Goal: Transaction & Acquisition: Download file/media

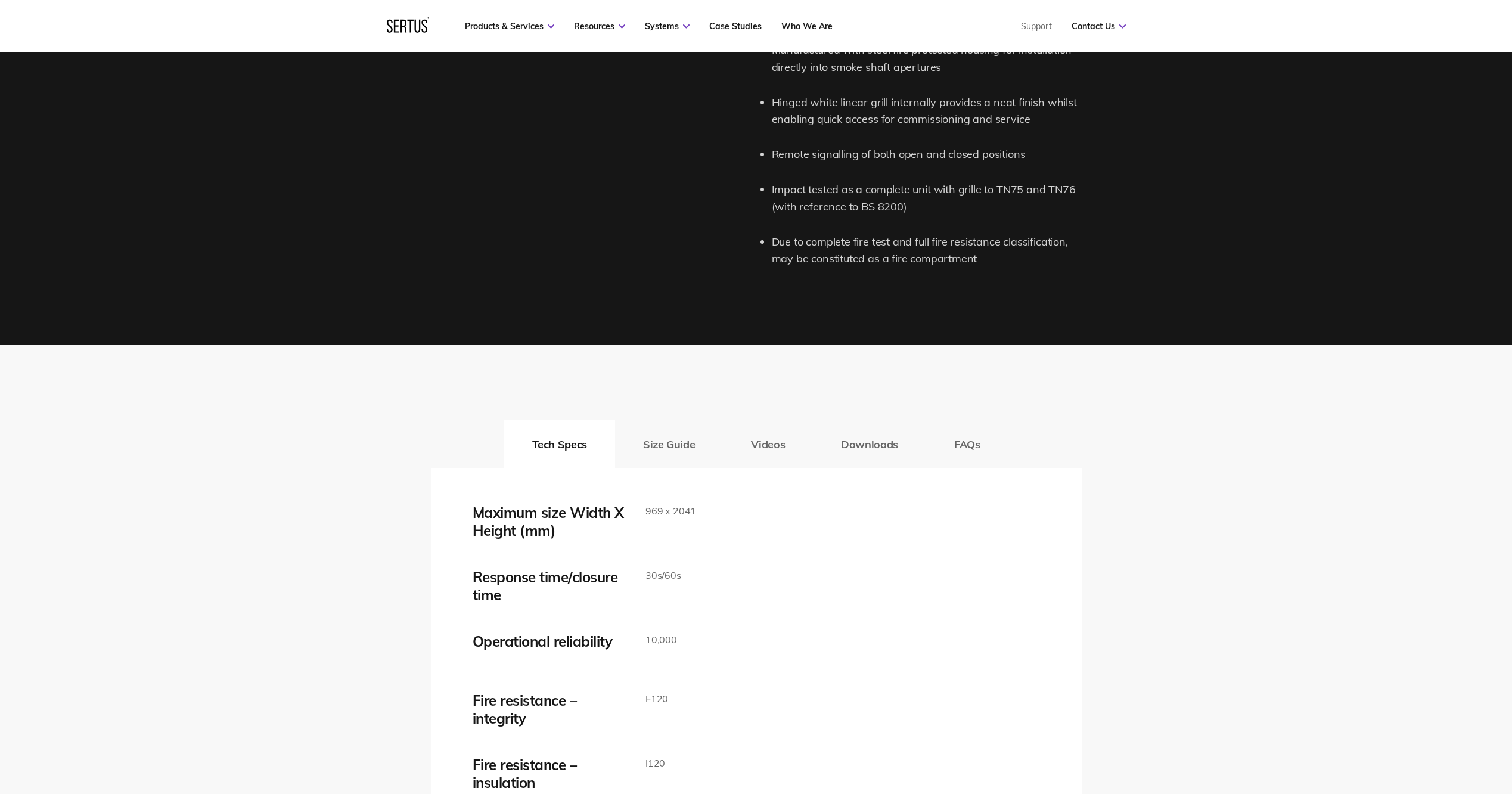
scroll to position [1788, 0]
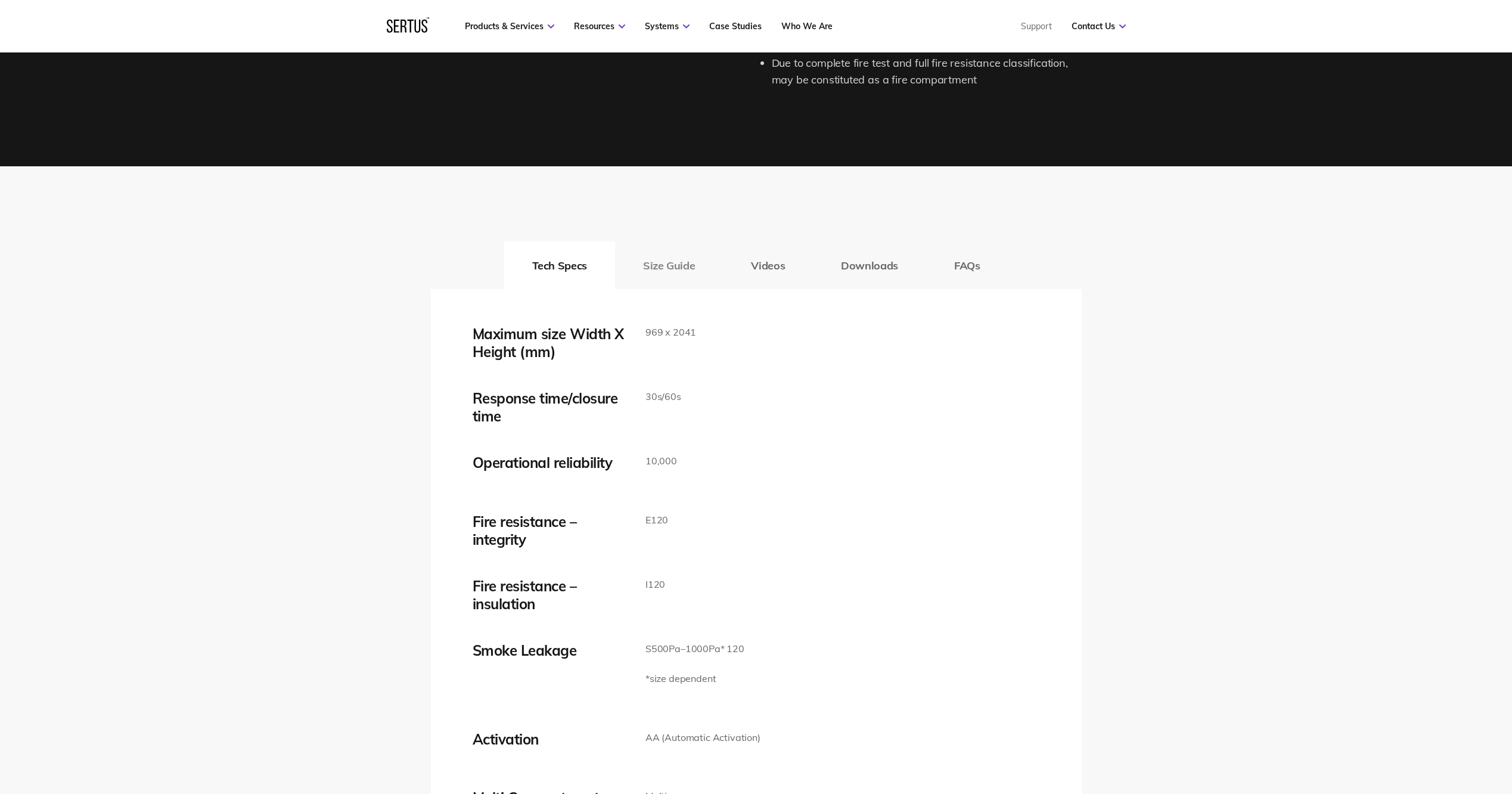
click at [690, 273] on button "Size Guide" at bounding box center [669, 265] width 108 height 48
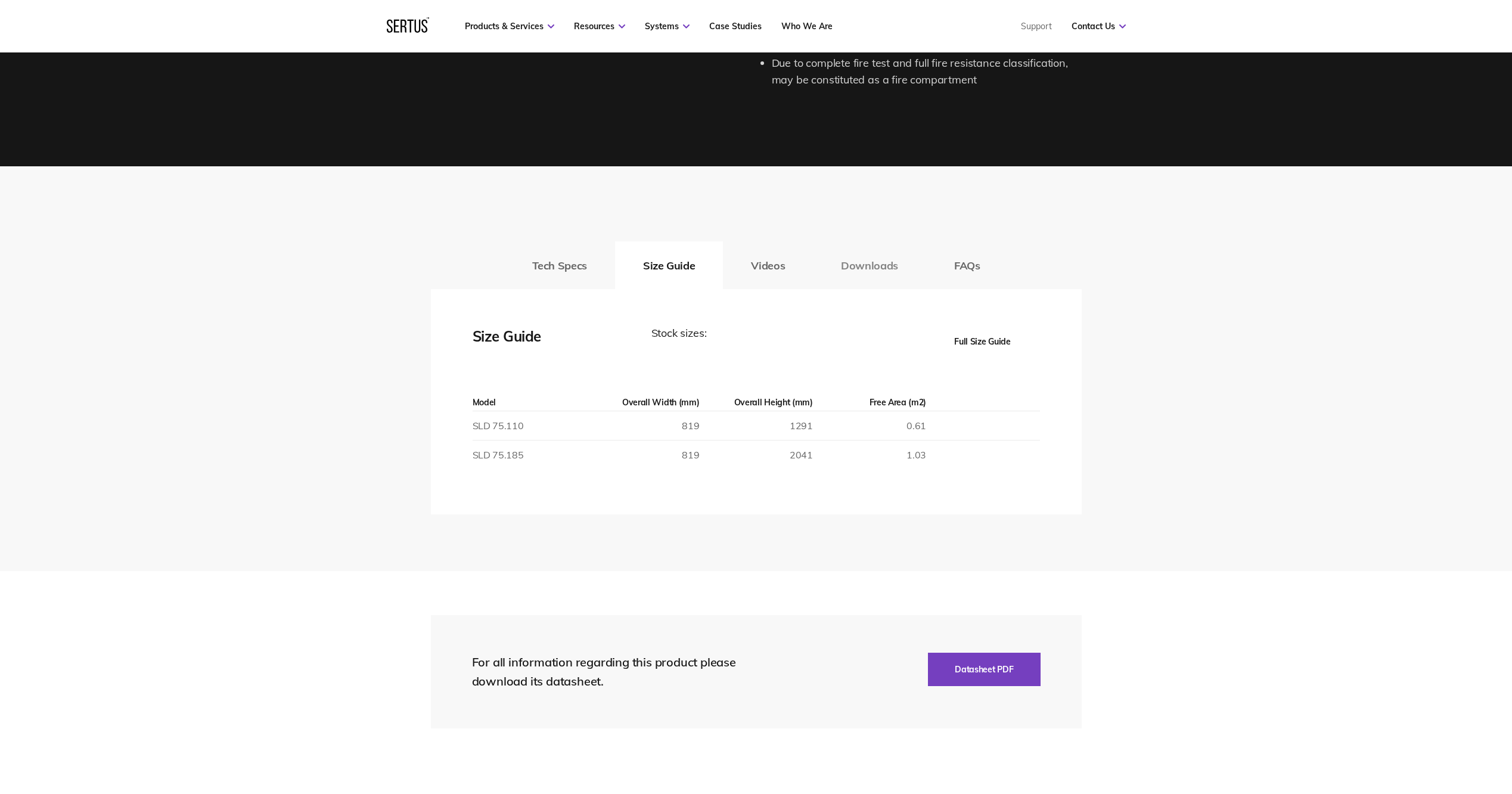
click at [859, 270] on button "Downloads" at bounding box center [869, 265] width 113 height 48
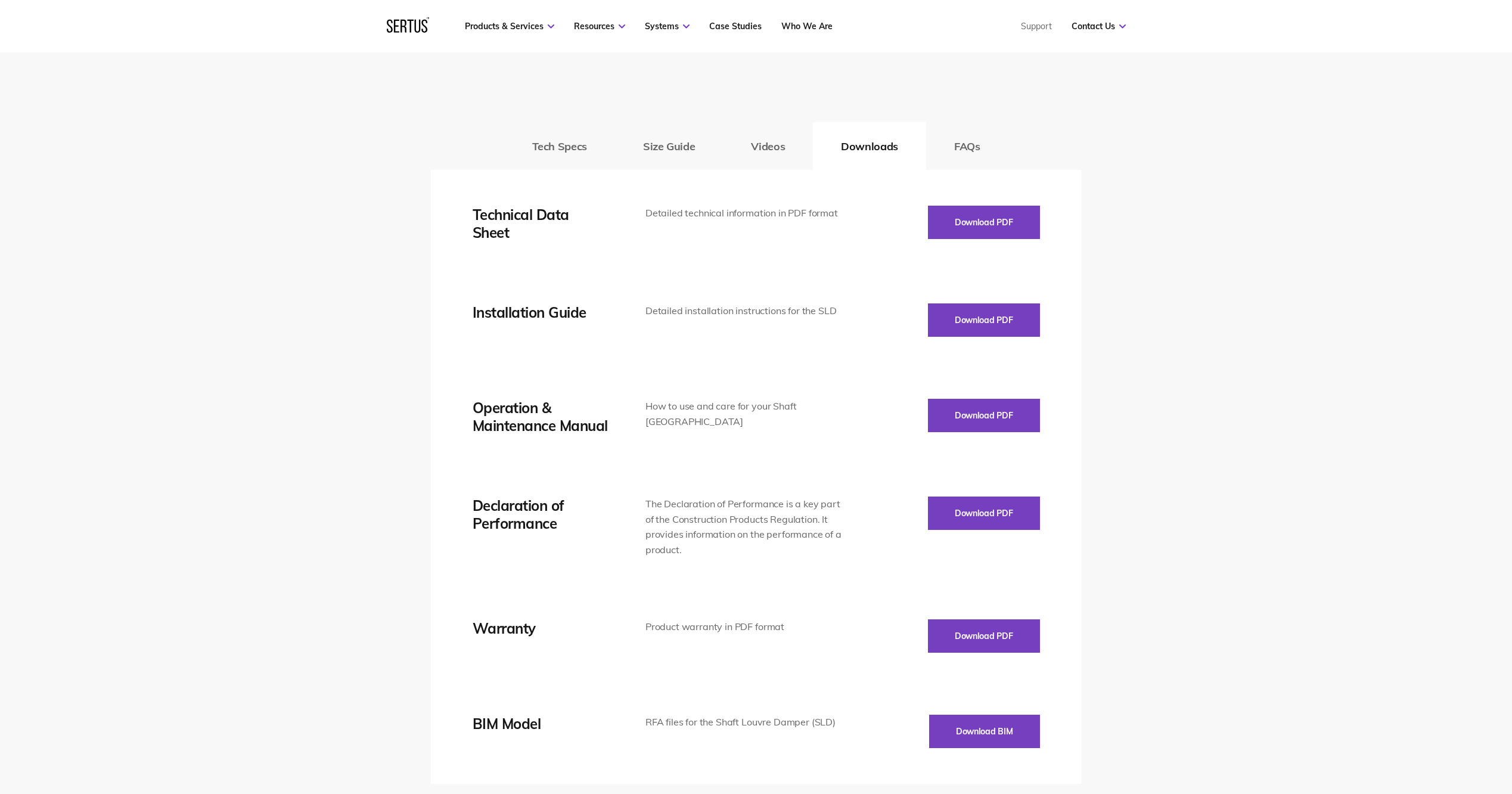
scroll to position [2028, 0]
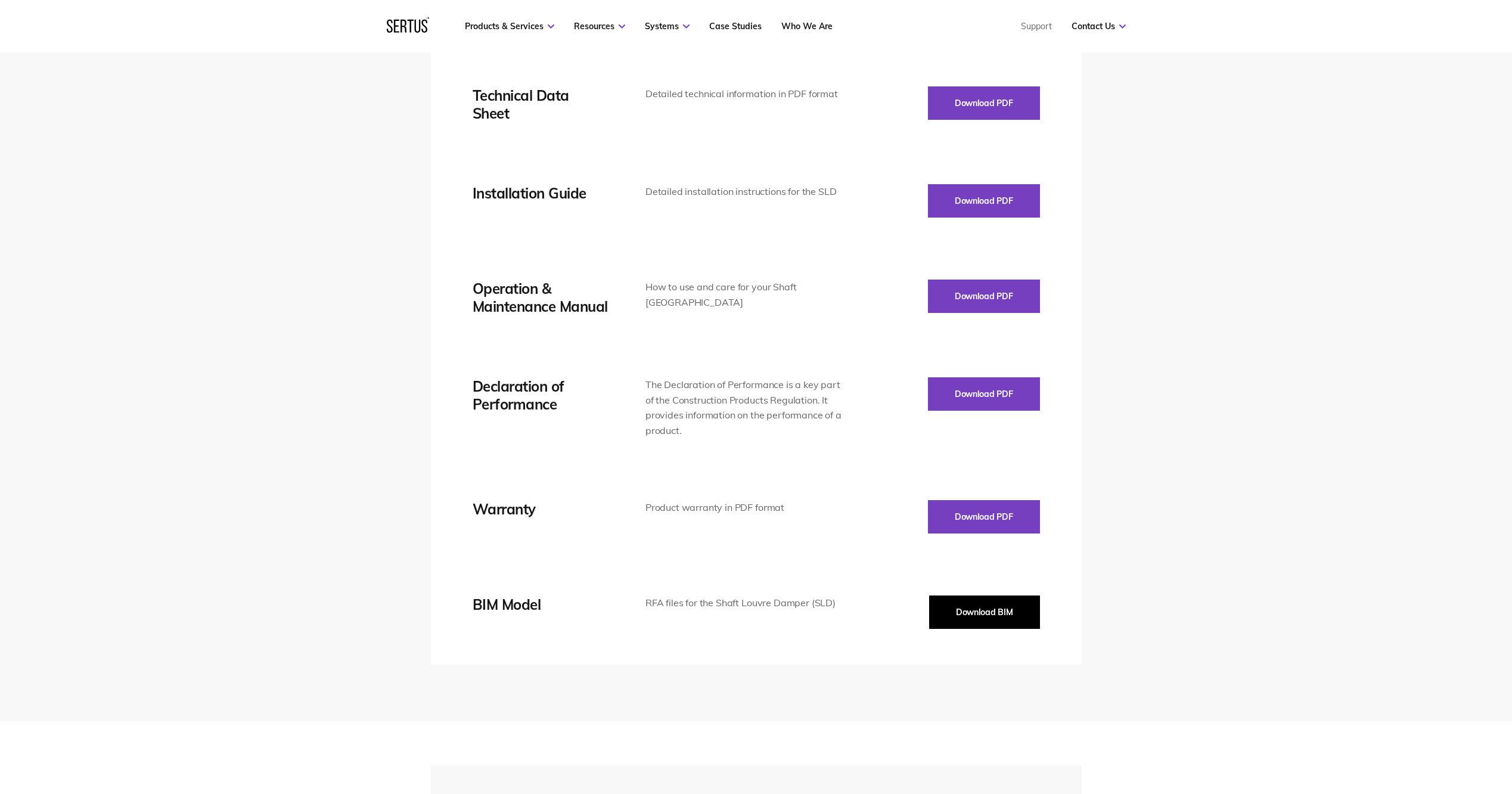
click at [950, 605] on button "Download BIM" at bounding box center [984, 612] width 111 height 33
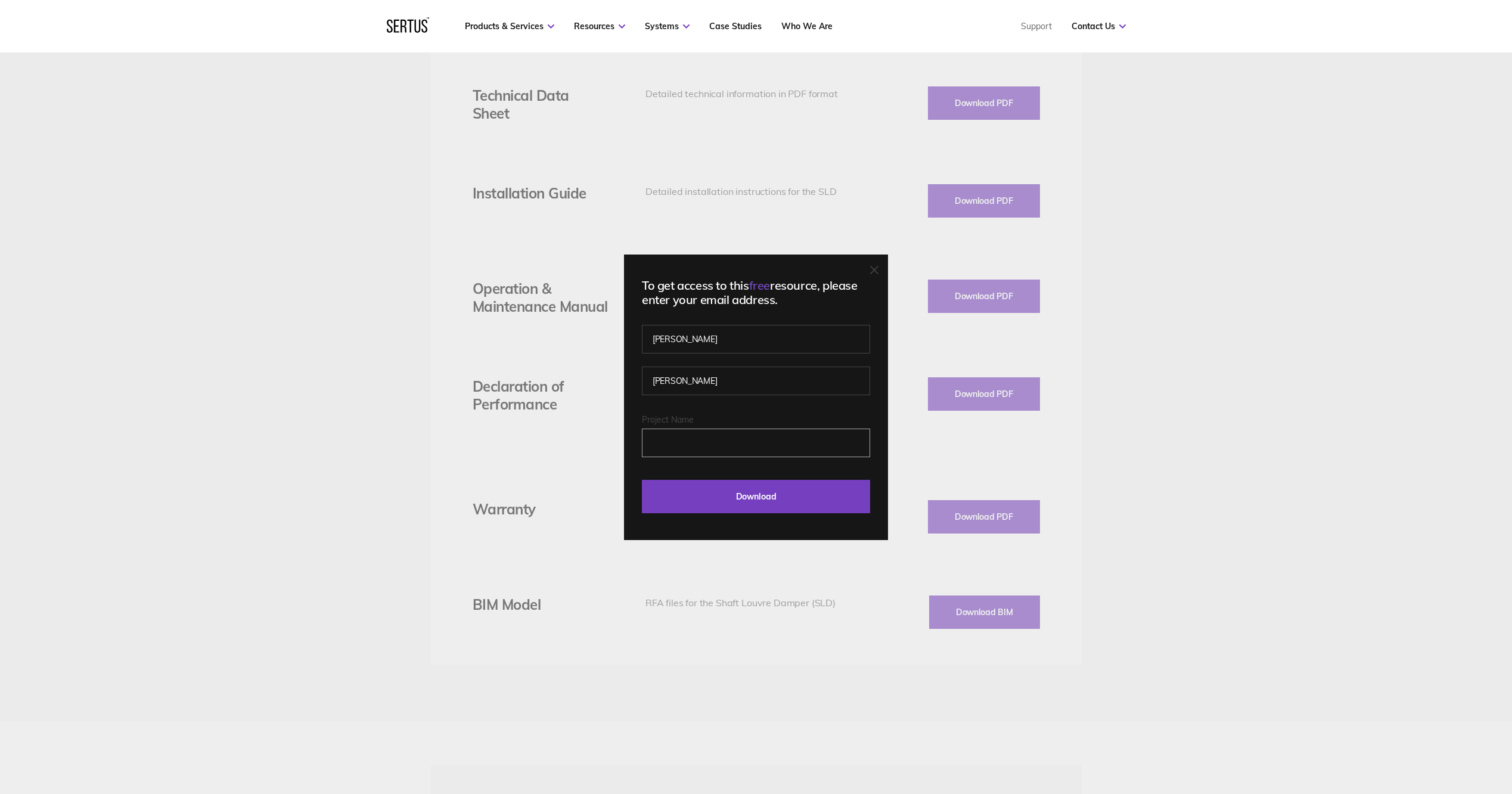
click at [714, 442] on input "Project Name" at bounding box center [756, 443] width 229 height 29
click at [723, 337] on input "[PERSON_NAME]" at bounding box center [756, 339] width 229 height 29
drag, startPoint x: 723, startPoint y: 337, endPoint x: 569, endPoint y: 344, distance: 154.2
click at [570, 347] on div "To get access to this free resource, please enter your email address. [PERSON_N…" at bounding box center [756, 397] width 1512 height 794
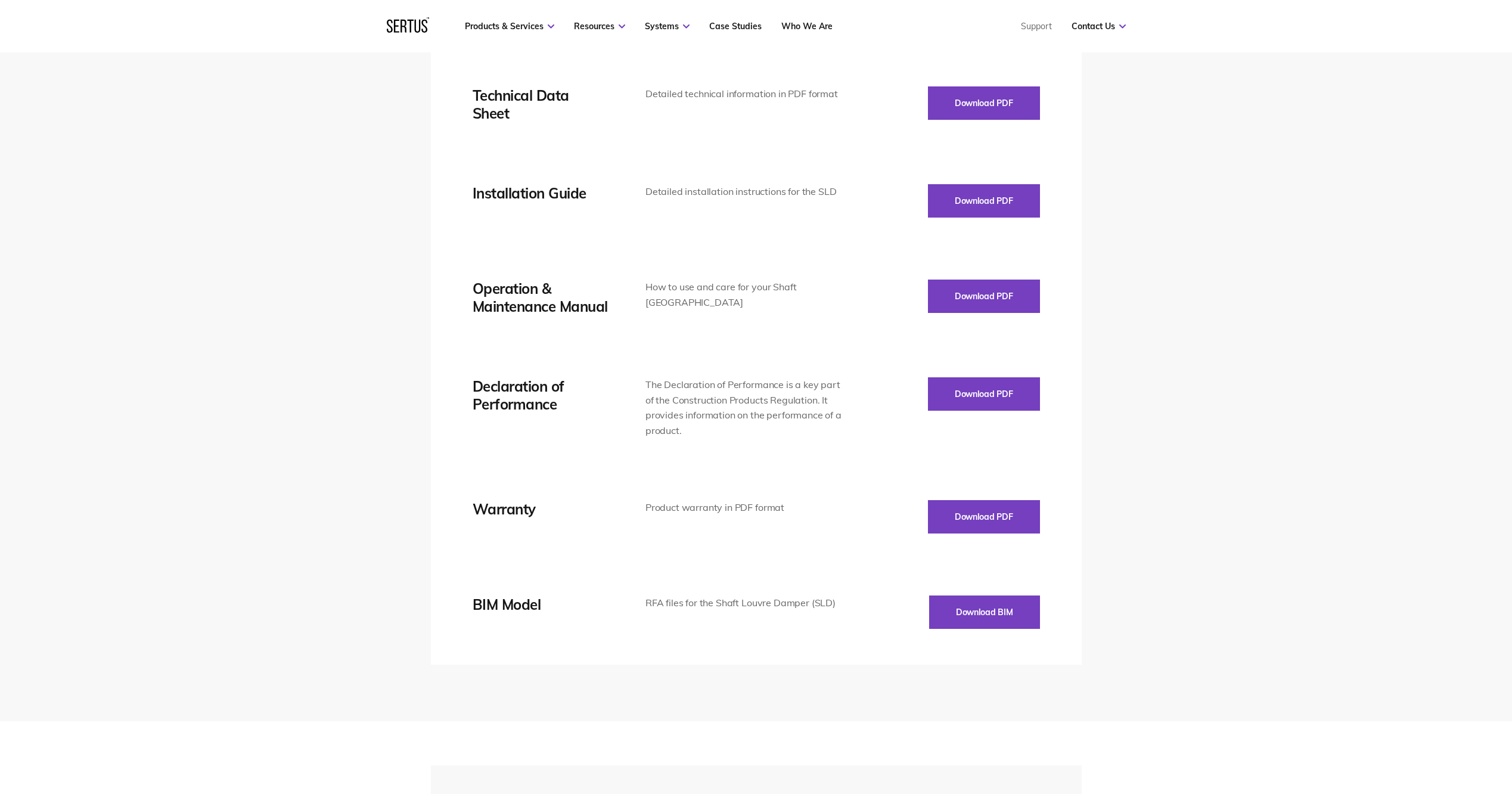
click at [885, 607] on div "Download BIM" at bounding box center [941, 612] width 197 height 33
click at [972, 607] on button "Download BIM" at bounding box center [984, 612] width 111 height 33
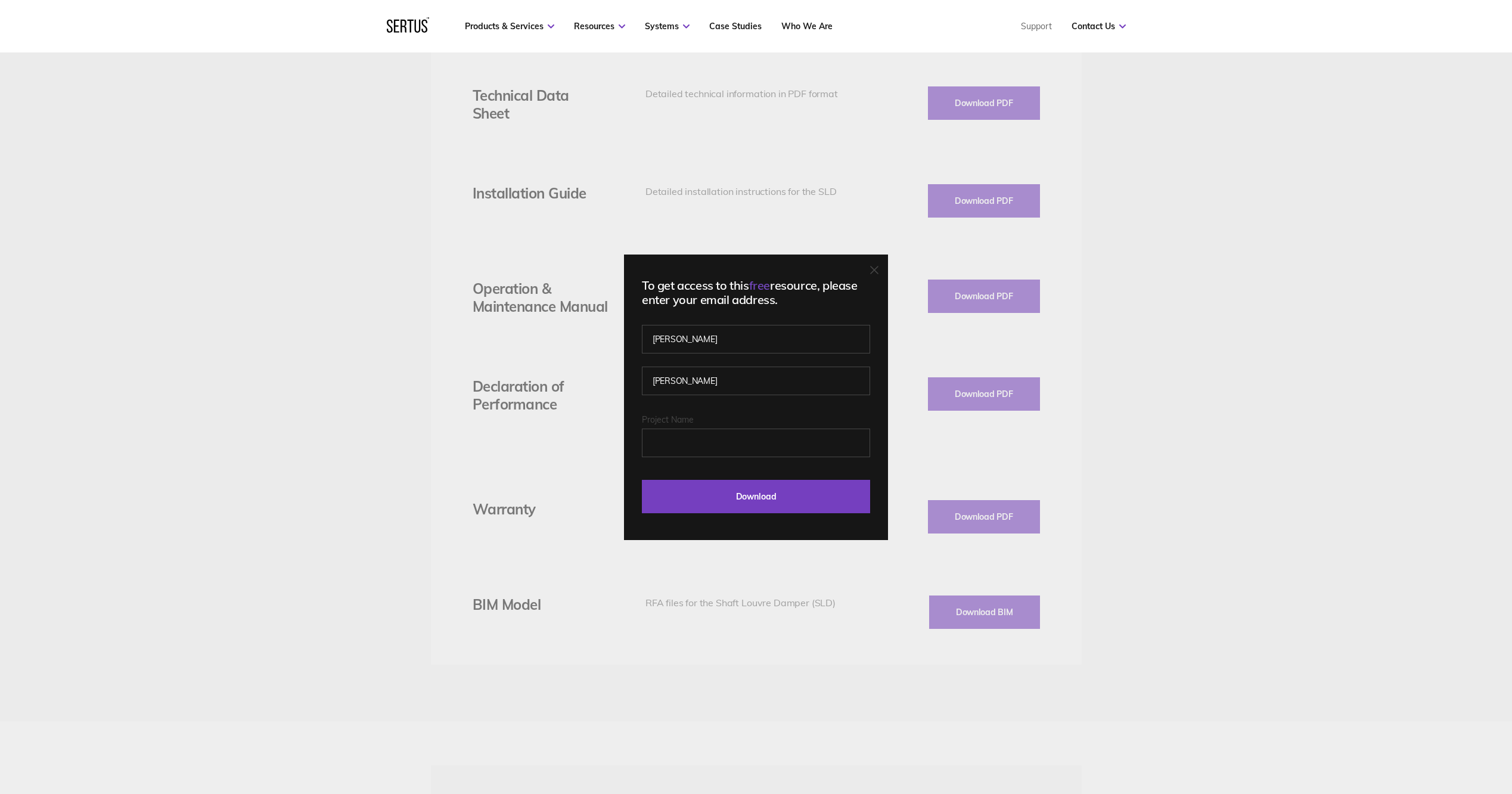
click at [674, 354] on fieldset "[PERSON_NAME]" at bounding box center [756, 372] width 229 height 83
click at [691, 335] on input "[PERSON_NAME]" at bounding box center [756, 339] width 229 height 29
type input "J"
type input "[PERSON_NAME]"
click at [691, 450] on input "Project Name" at bounding box center [756, 443] width 229 height 29
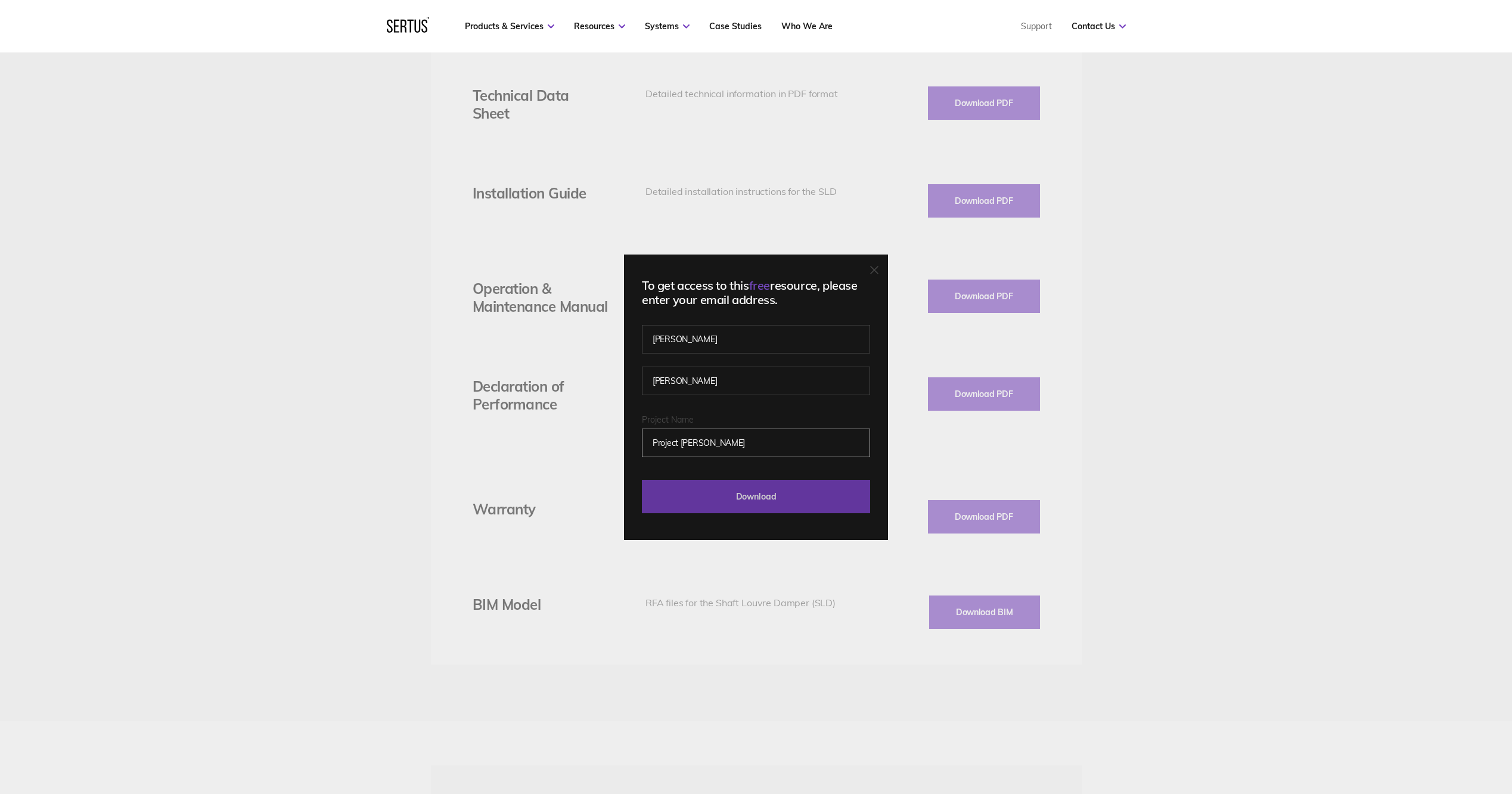
type input "Project [PERSON_NAME]"
click at [775, 495] on input "Download" at bounding box center [756, 497] width 229 height 33
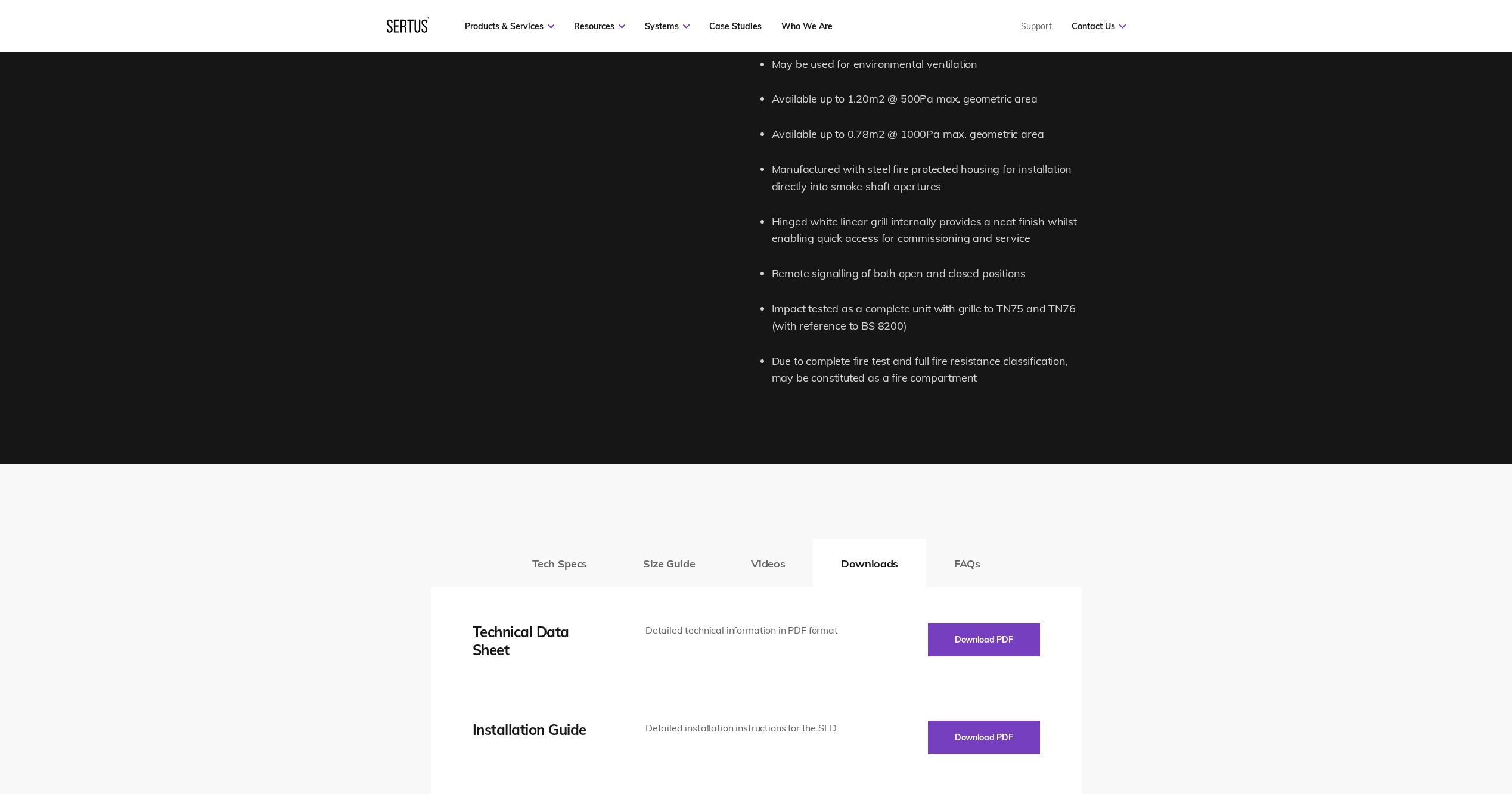
scroll to position [1729, 0]
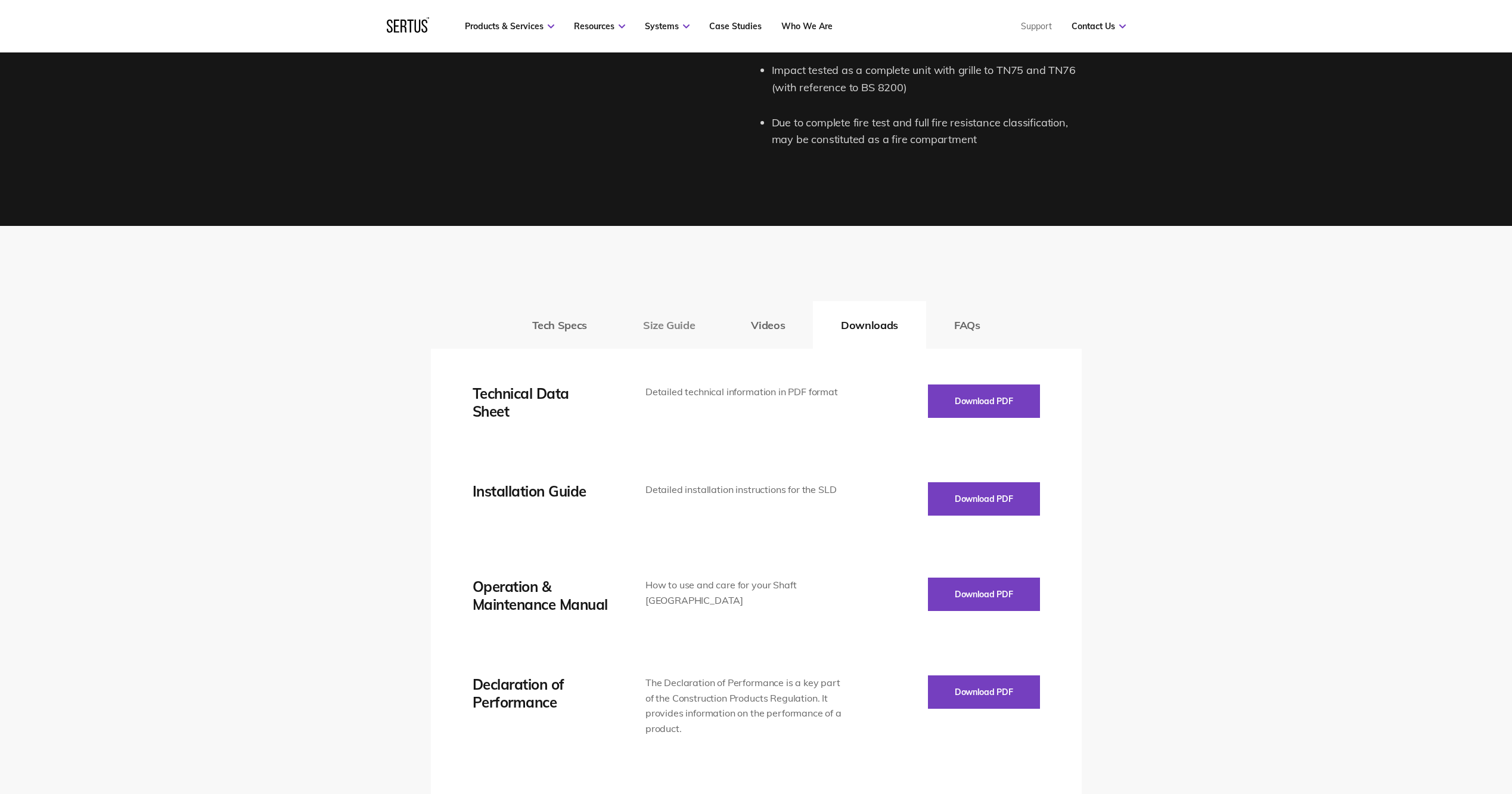
click at [668, 317] on button "Size Guide" at bounding box center [669, 325] width 108 height 48
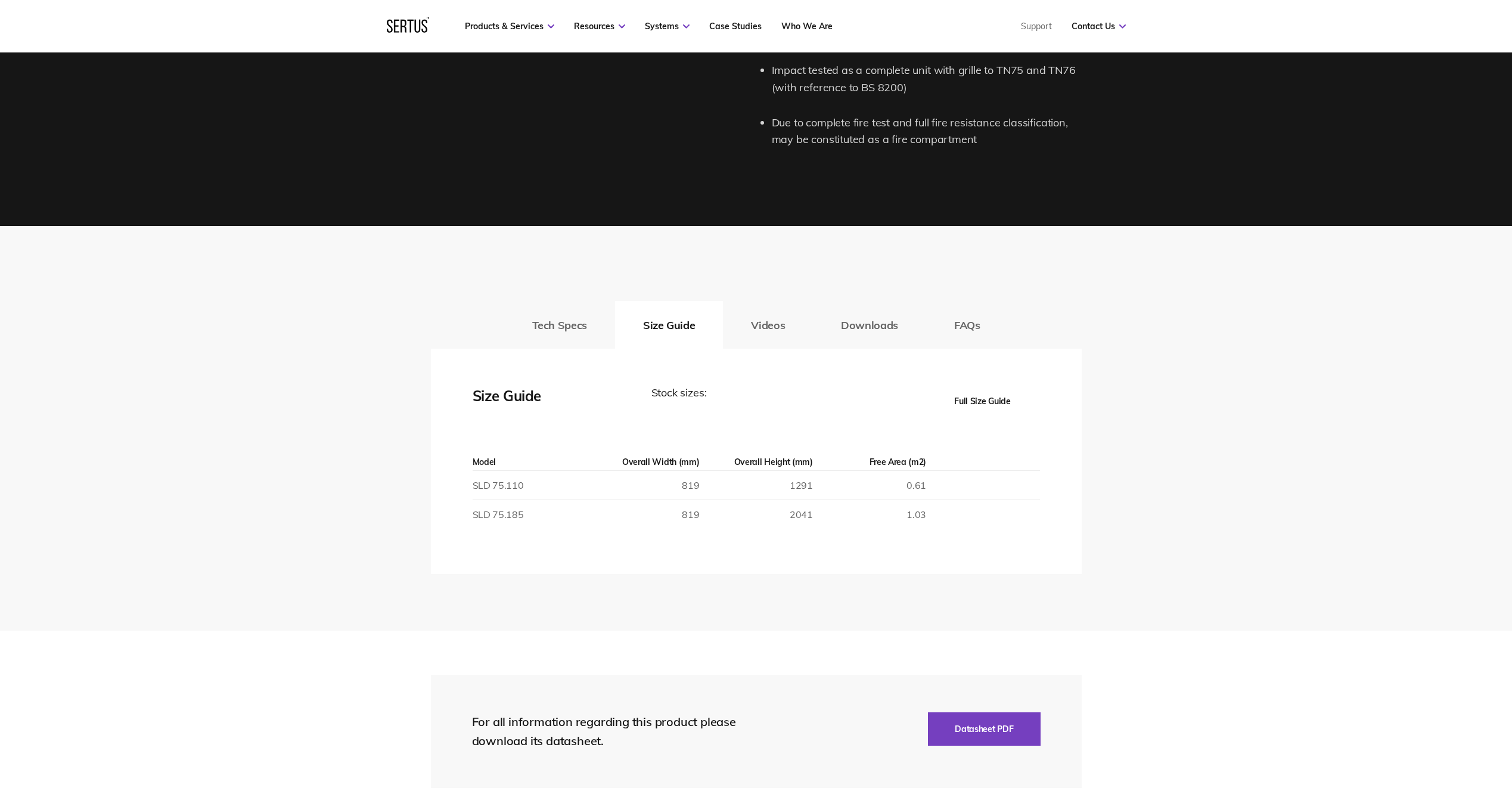
click at [991, 396] on button "Full Size Guide" at bounding box center [982, 401] width 115 height 33
click at [972, 398] on button "Full Size Guide" at bounding box center [982, 401] width 115 height 33
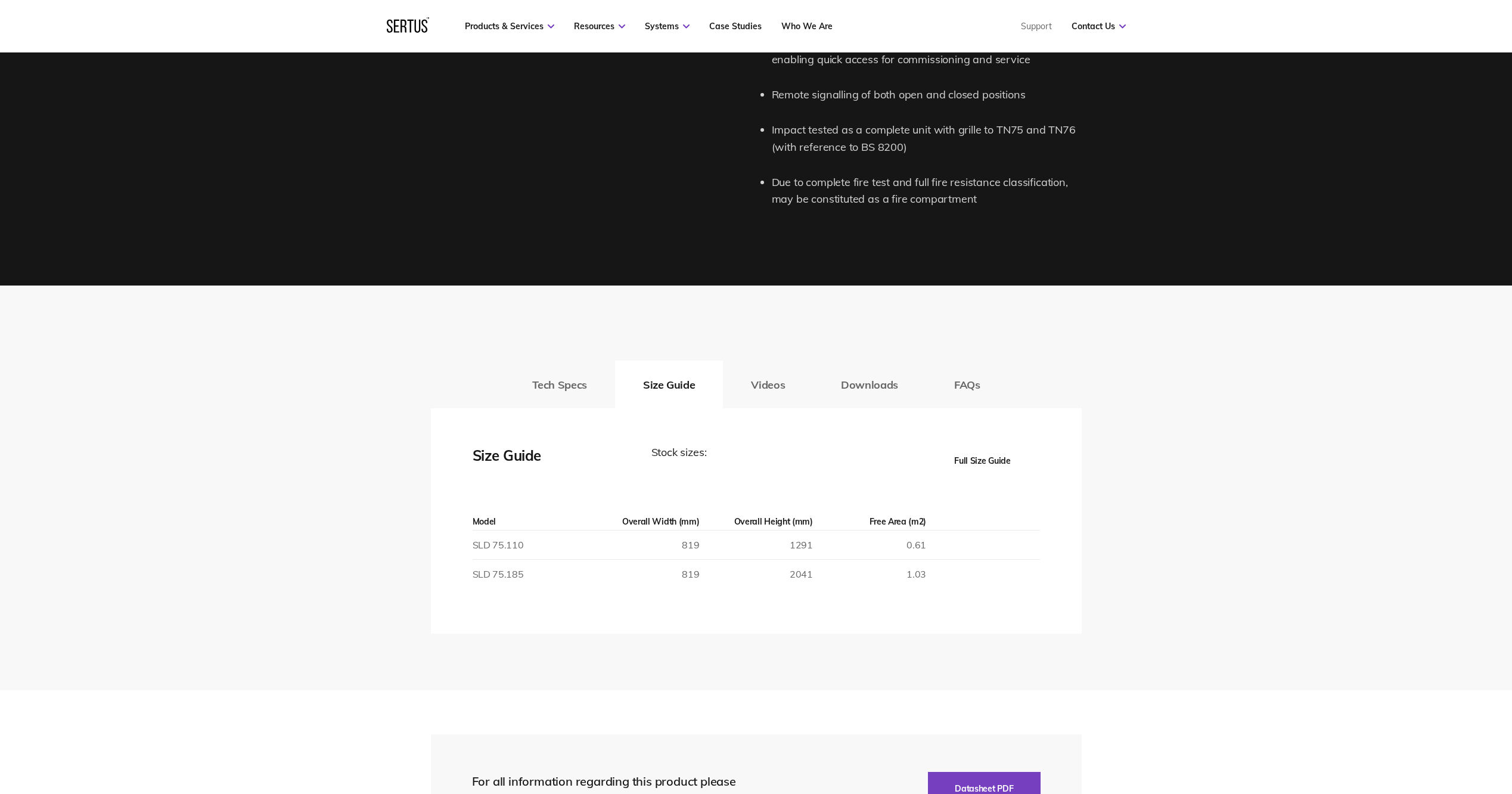
scroll to position [1788, 0]
